Goal: Transaction & Acquisition: Purchase product/service

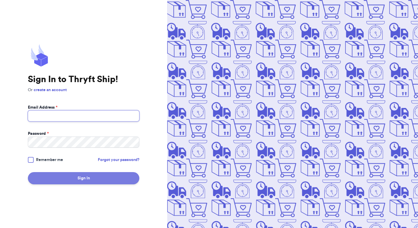
type input "[EMAIL_ADDRESS][DOMAIN_NAME]"
click at [59, 174] on button "Sign In" at bounding box center [84, 178] width 112 height 12
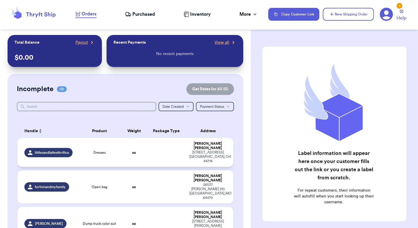
click at [144, 144] on td "oz" at bounding box center [134, 152] width 26 height 29
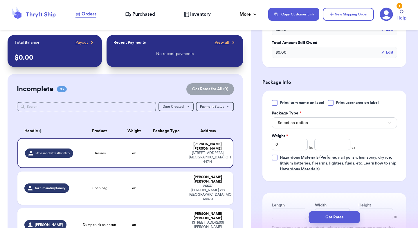
scroll to position [220, 0]
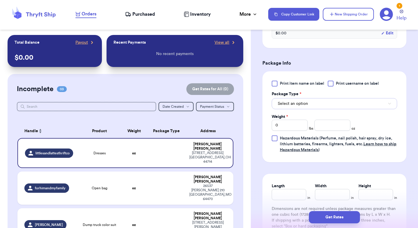
click at [314, 106] on button "Select an option" at bounding box center [335, 103] width 126 height 11
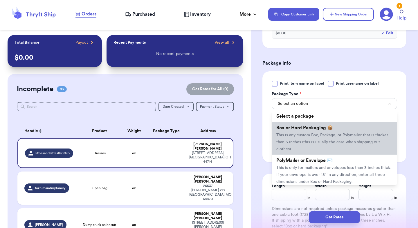
click at [313, 132] on li "Box or Hard Packaging 📦 This is any custom Box, Package, or Polymailer that is …" at bounding box center [335, 138] width 126 height 33
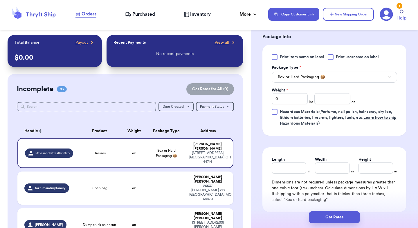
scroll to position [248, 0]
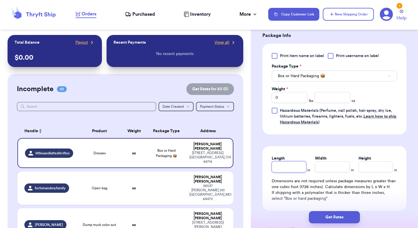
click at [287, 164] on input "Length" at bounding box center [289, 166] width 35 height 11
type input "1"
type input "10"
type input "1"
type input "10"
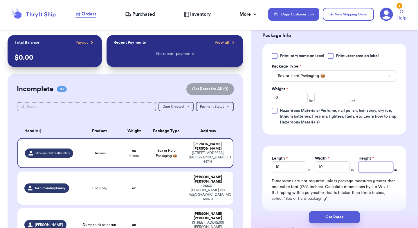
type input "5"
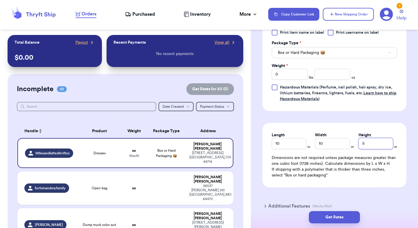
scroll to position [275, 0]
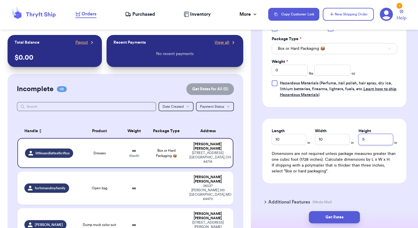
type input "5"
click at [337, 71] on input "number" at bounding box center [333, 70] width 36 height 11
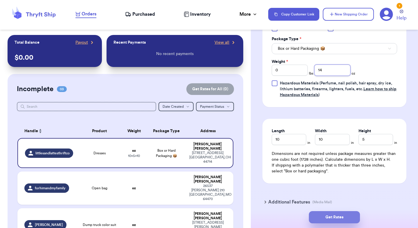
type input "14"
click at [340, 214] on button "Get Rates" at bounding box center [334, 217] width 51 height 12
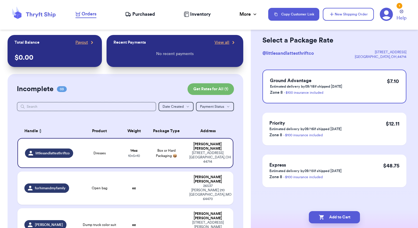
scroll to position [0, 0]
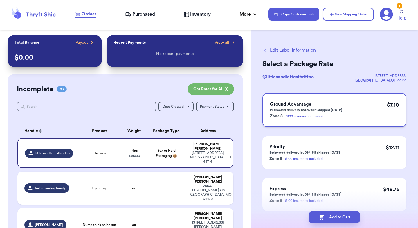
click at [370, 121] on div "Ground Advantage Estimated delivery by 09/18 if shipped [DATE] Zone 8 - $100 in…" at bounding box center [335, 110] width 144 height 34
click at [339, 214] on button "Add to Cart" at bounding box center [334, 217] width 51 height 12
checkbox input "true"
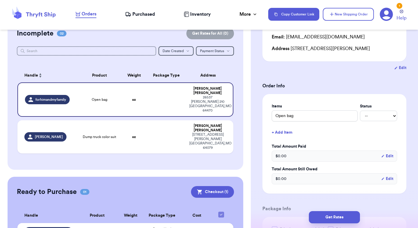
scroll to position [65, 0]
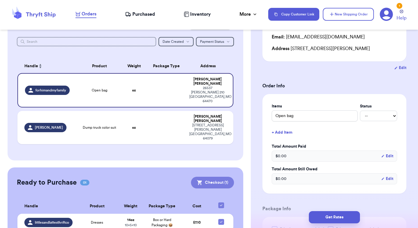
click at [213, 176] on button "Checkout ( 1 )" at bounding box center [212, 182] width 43 height 12
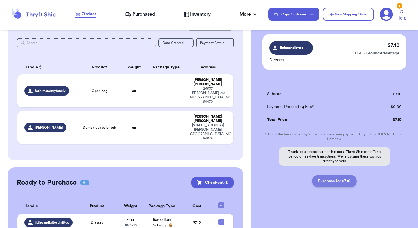
click at [339, 180] on button "Purchase for $7.10" at bounding box center [334, 181] width 45 height 12
checkbox input "true"
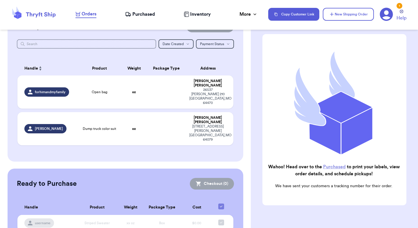
scroll to position [0, 0]
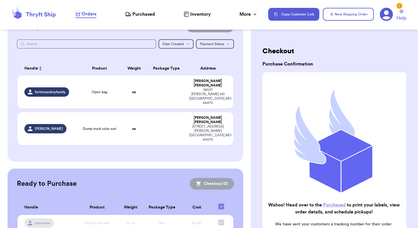
click at [139, 13] on span "Purchased" at bounding box center [144, 14] width 23 height 7
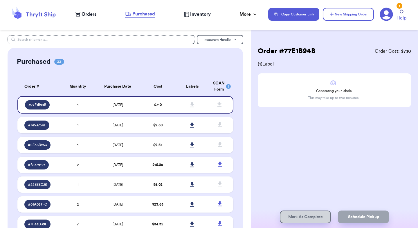
click at [141, 16] on span "Purchased" at bounding box center [144, 13] width 23 height 7
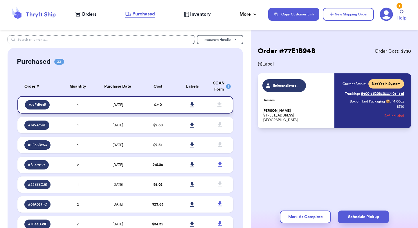
click at [193, 103] on icon at bounding box center [192, 104] width 4 height 5
click at [90, 15] on span "Orders" at bounding box center [89, 14] width 15 height 7
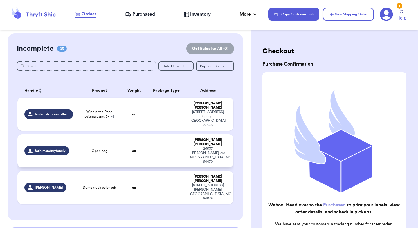
scroll to position [119, 0]
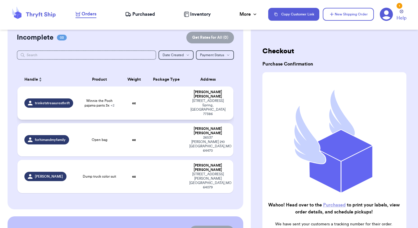
click at [151, 101] on td at bounding box center [166, 102] width 39 height 33
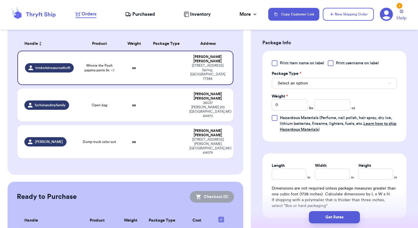
scroll to position [285, 0]
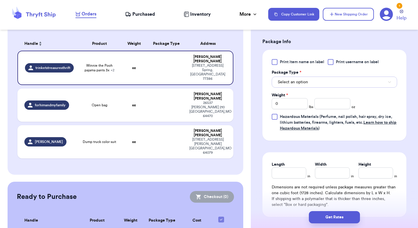
click at [294, 79] on span "Select an option" at bounding box center [293, 82] width 30 height 6
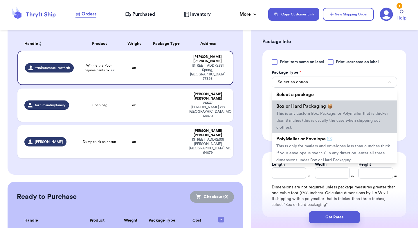
click at [303, 110] on li "Box or Hard Packaging 📦 This is any custom Box, Package, or Polymailer that is …" at bounding box center [335, 116] width 126 height 33
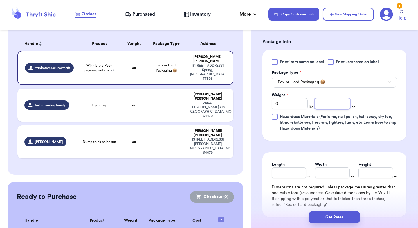
click at [326, 102] on input "number" at bounding box center [333, 103] width 36 height 11
type input "13"
type input "10"
type input "9"
type input "4"
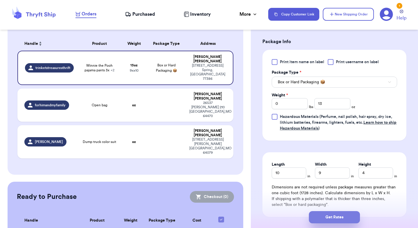
click at [332, 214] on button "Get Rates" at bounding box center [334, 217] width 51 height 12
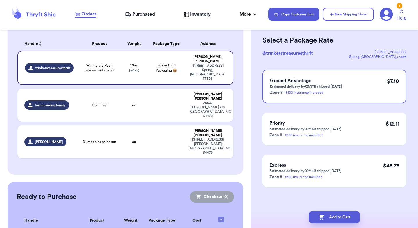
scroll to position [0, 0]
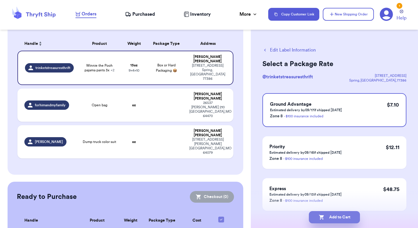
click at [335, 214] on button "Add to Cart" at bounding box center [334, 217] width 51 height 12
checkbox input "true"
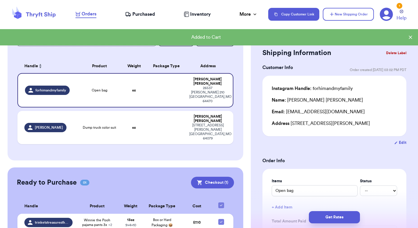
scroll to position [26, 0]
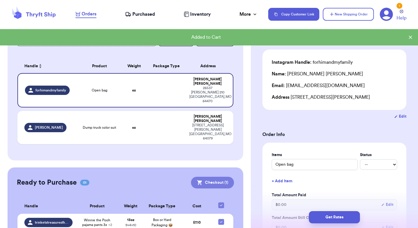
click at [214, 176] on button "Checkout ( 1 )" at bounding box center [212, 182] width 43 height 12
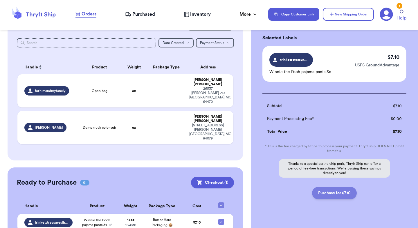
click at [330, 194] on button "Purchase for $7.10" at bounding box center [334, 193] width 45 height 12
checkbox input "false"
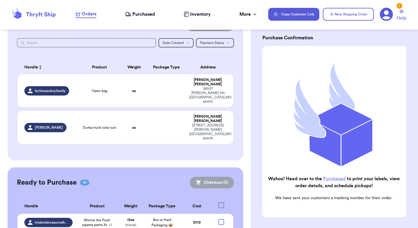
checkbox input "true"
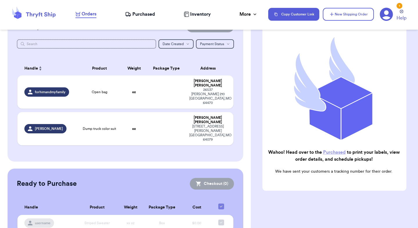
scroll to position [56, 0]
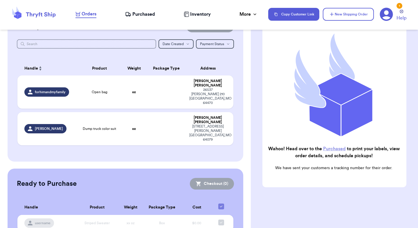
click at [333, 149] on link "Purchased" at bounding box center [334, 148] width 23 height 5
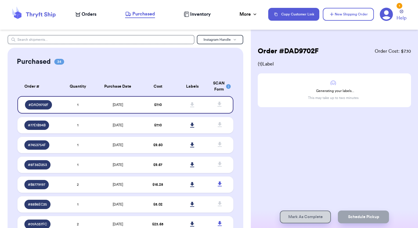
click at [138, 15] on span "Purchased" at bounding box center [144, 13] width 23 height 7
click at [90, 17] on span "Orders" at bounding box center [89, 14] width 15 height 7
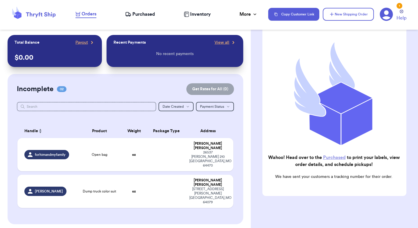
scroll to position [56, 0]
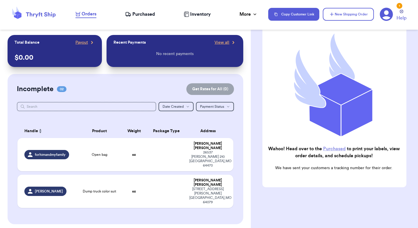
click at [336, 150] on link "Purchased" at bounding box center [334, 148] width 23 height 5
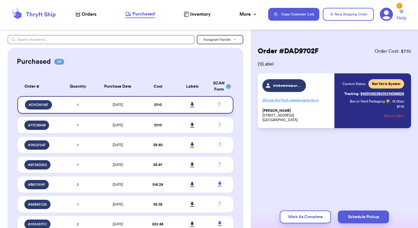
click at [194, 104] on icon at bounding box center [192, 104] width 4 height 5
